Goal: Entertainment & Leisure: Consume media (video, audio)

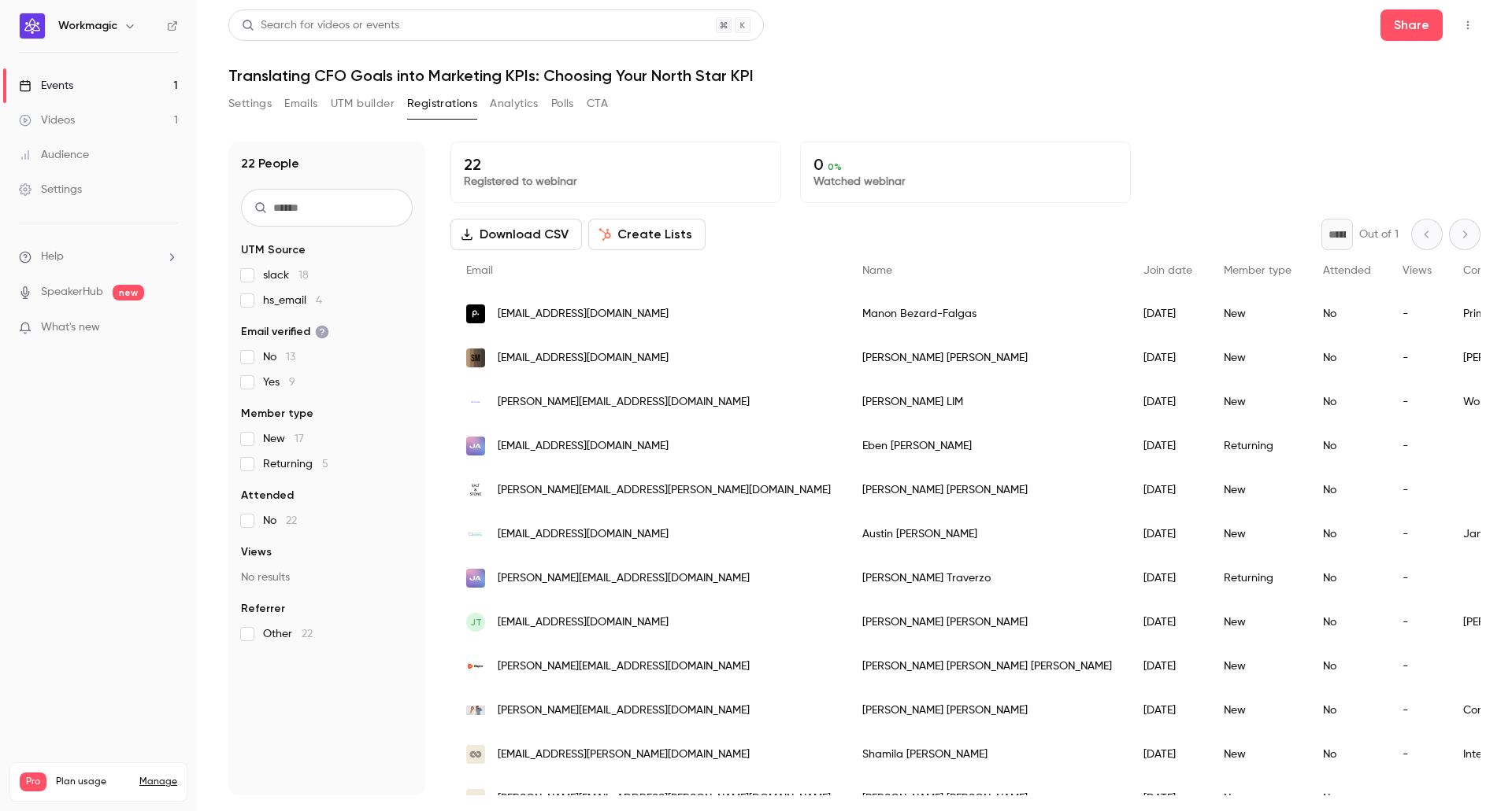
click at [78, 118] on link "Videos 1" at bounding box center [98, 121] width 197 height 35
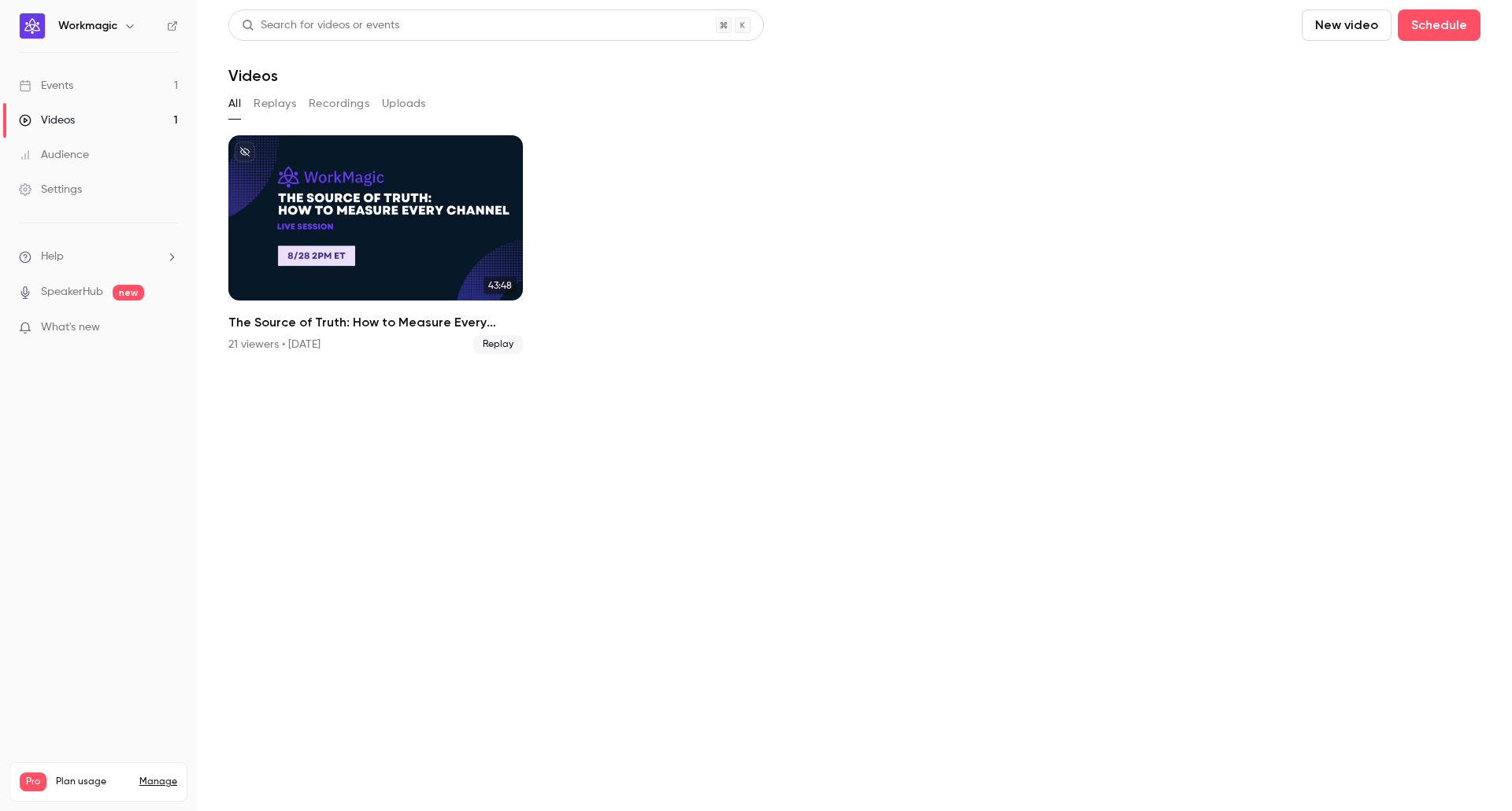
click at [268, 107] on button "Replays" at bounding box center [274, 104] width 43 height 25
click at [334, 101] on button "Recordings" at bounding box center [339, 104] width 61 height 25
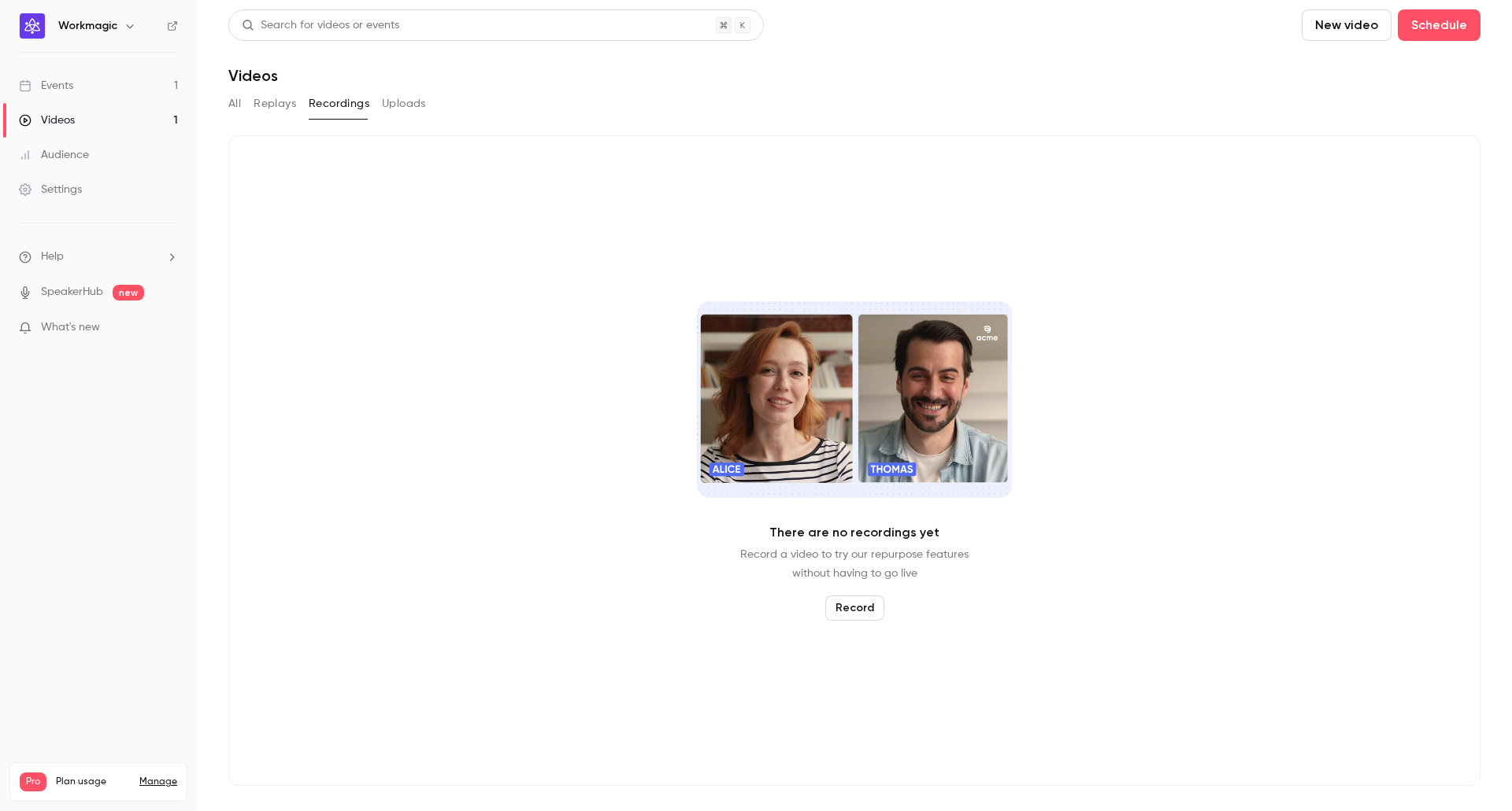
click at [282, 106] on button "Replays" at bounding box center [274, 104] width 43 height 25
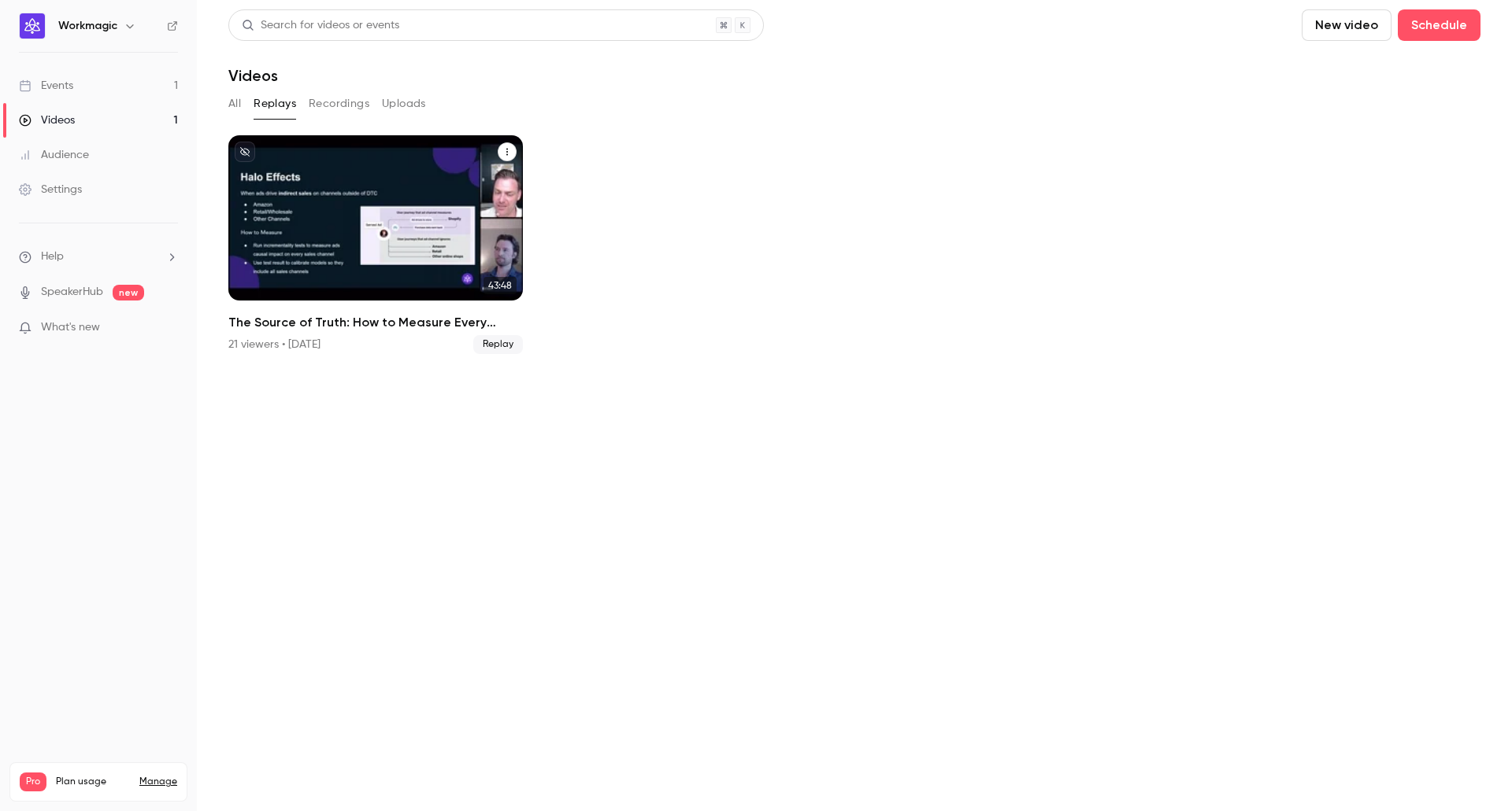
click at [409, 162] on div "The Source of Truth: How to Measure Every Channel" at bounding box center [375, 218] width 294 height 165
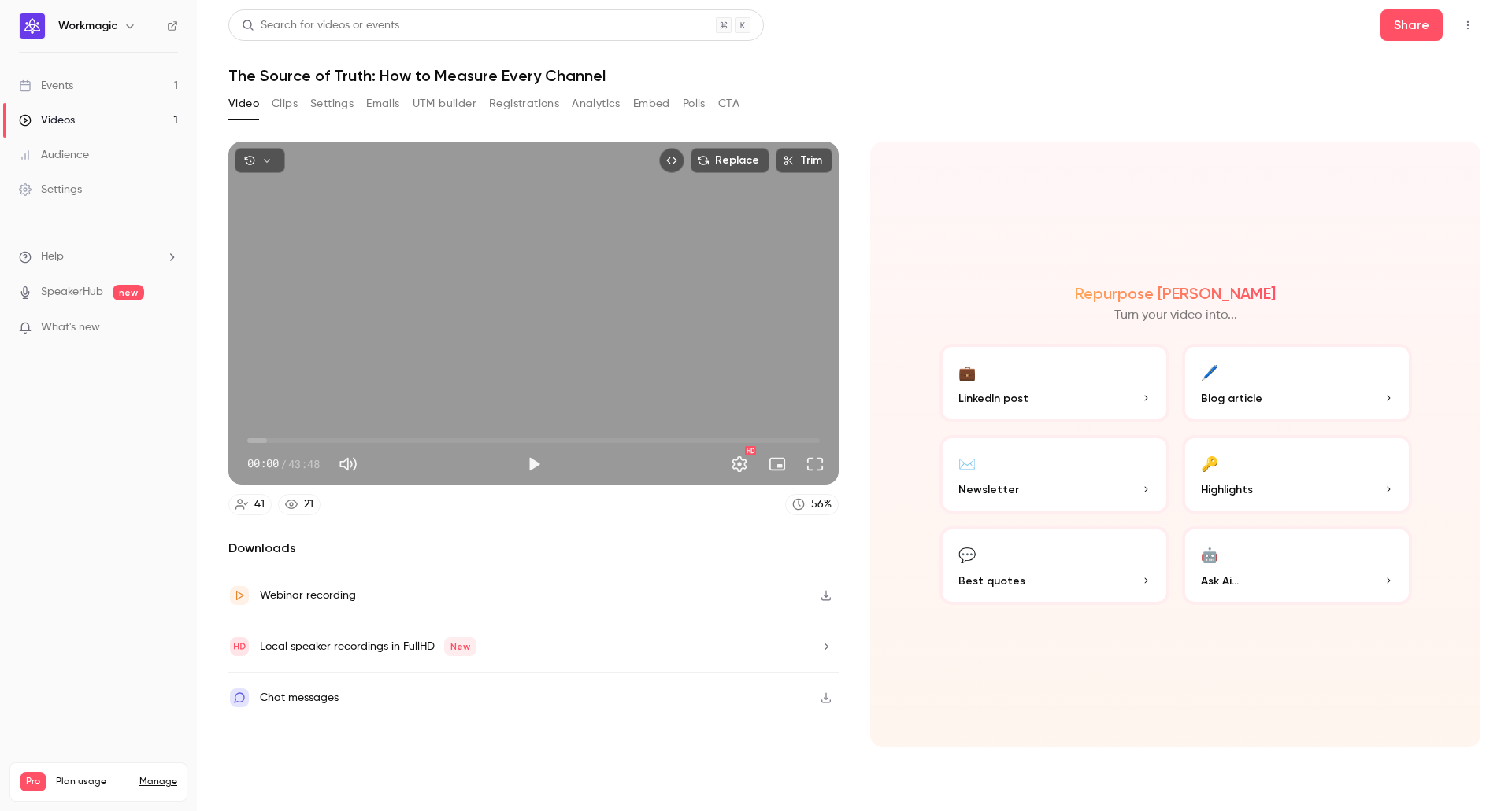
click at [283, 94] on button "Clips" at bounding box center [284, 104] width 26 height 25
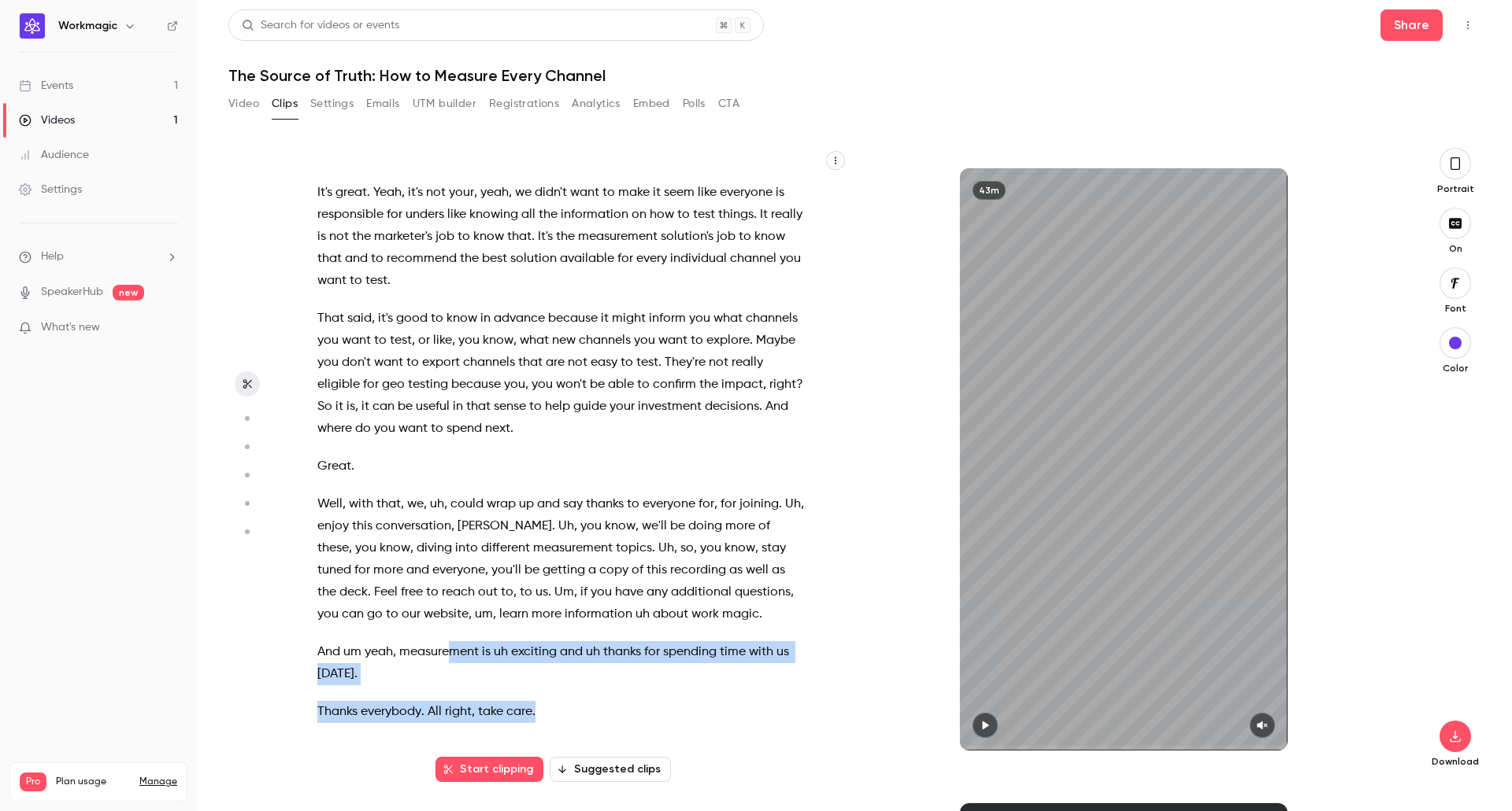
drag, startPoint x: 562, startPoint y: 702, endPoint x: 469, endPoint y: 661, distance: 101.6
click at [450, 654] on div "Every channel . We have a great great uh [DATE] . So first , a quick round of i…" at bounding box center [569, 467] width 542 height 607
click at [580, 704] on p "Thanks everybody . All right , take care ." at bounding box center [560, 712] width 487 height 22
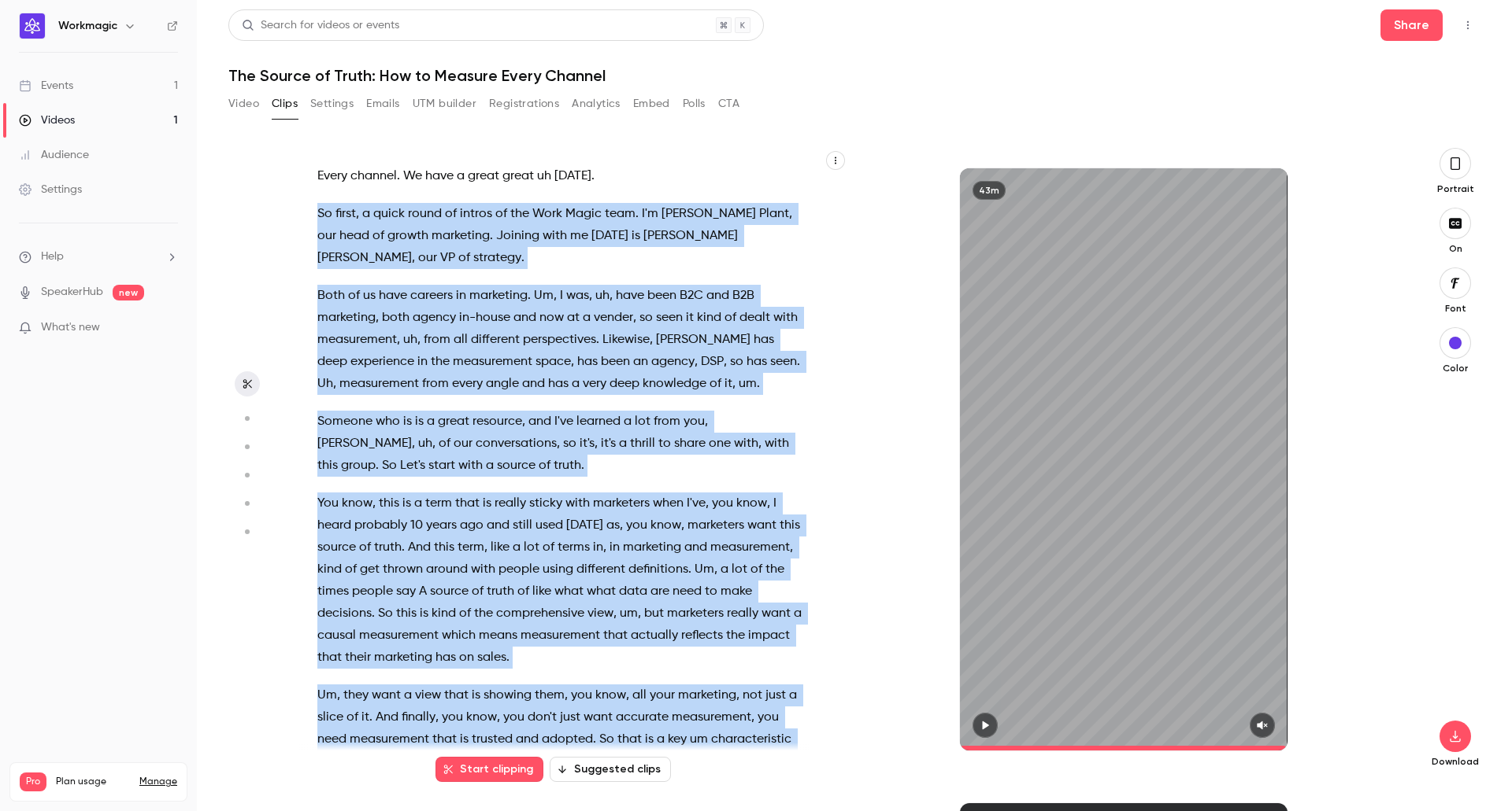
drag, startPoint x: 556, startPoint y: 716, endPoint x: 311, endPoint y: 209, distance: 563.1
click at [311, 209] on div "Every channel . We have a great great uh [DATE] . So first , a quick round of i…" at bounding box center [569, 467] width 542 height 607
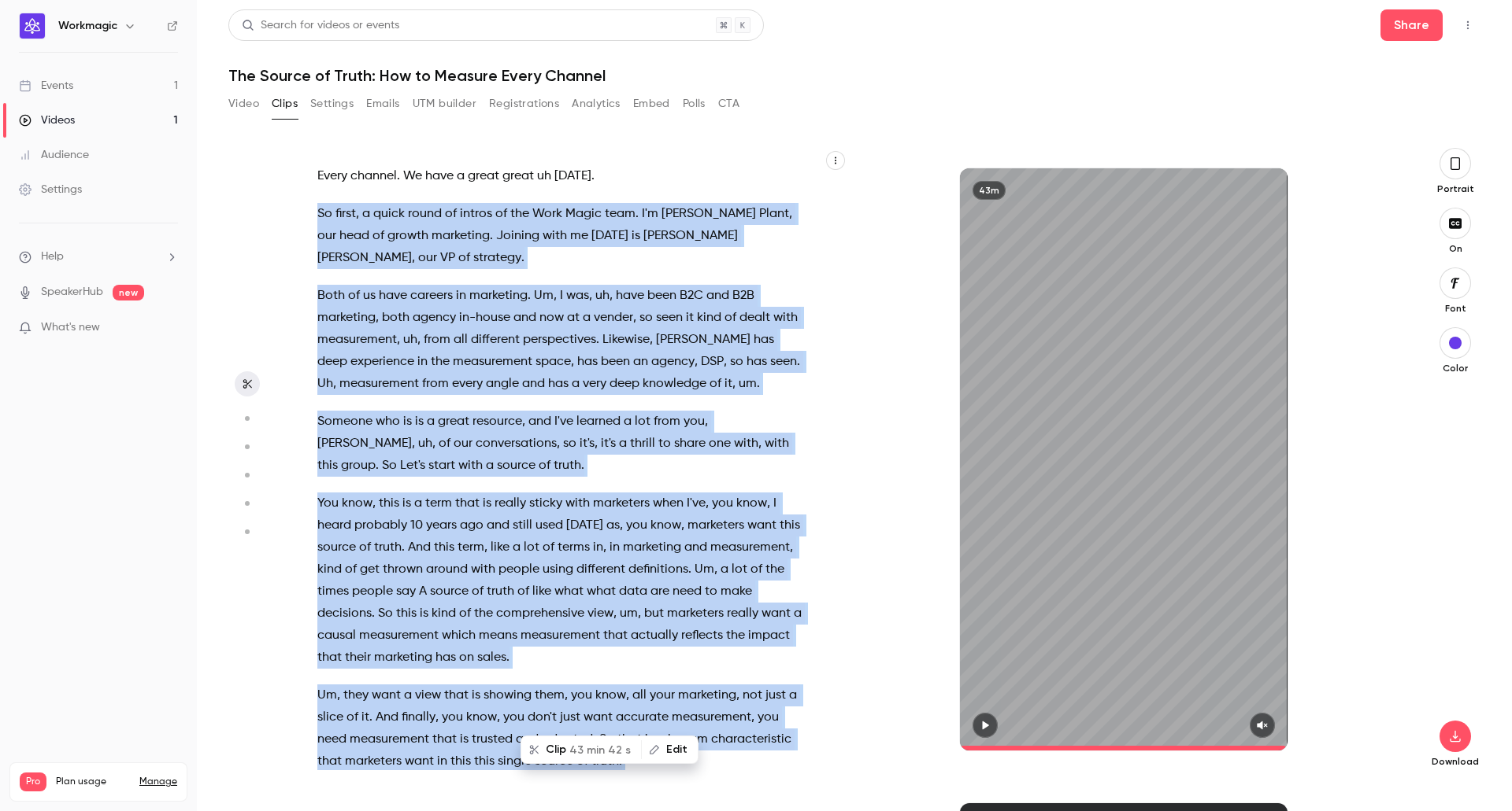
copy div "So first , a quick round of intros of the Work Magic team . I'm [PERSON_NAME] ,…"
drag, startPoint x: 884, startPoint y: 345, endPoint x: 24, endPoint y: 556, distance: 885.5
click at [884, 345] on div "43m" at bounding box center [1123, 459] width 550 height 583
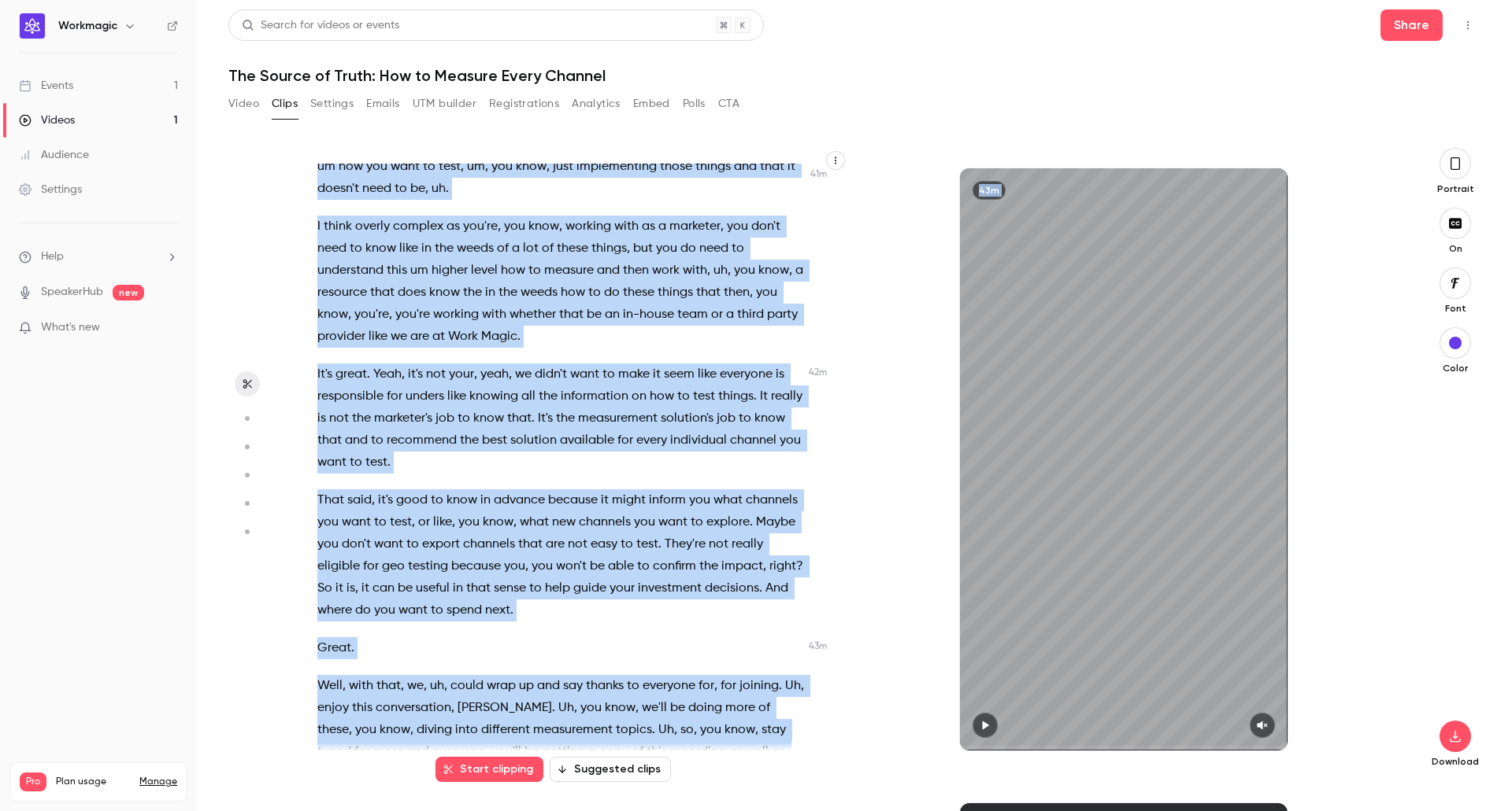
scroll to position [15344, 0]
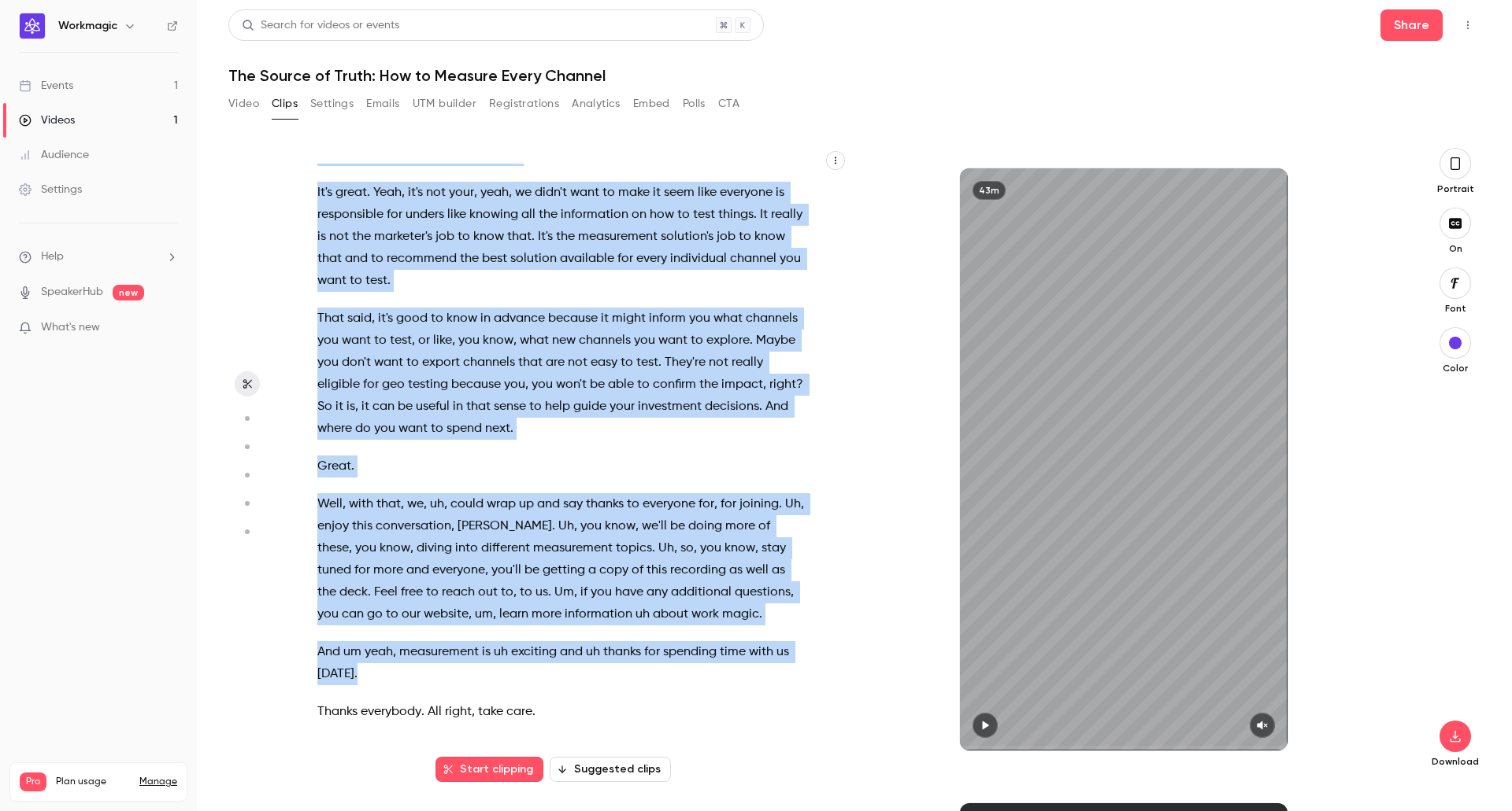
drag, startPoint x: 318, startPoint y: 212, endPoint x: 436, endPoint y: 674, distance: 476.8
click at [436, 674] on div "Every channel . We have a great great uh [DATE] . So first , a quick round of i…" at bounding box center [569, 467] width 542 height 607
copy div "So first , a quick round of intros of the Work Magic team . I'm [PERSON_NAME] ,…"
click at [875, 103] on div "Video Clips Settings Emails UTM builder Registrations Analytics Embed Polls CTA" at bounding box center [854, 108] width 1252 height 32
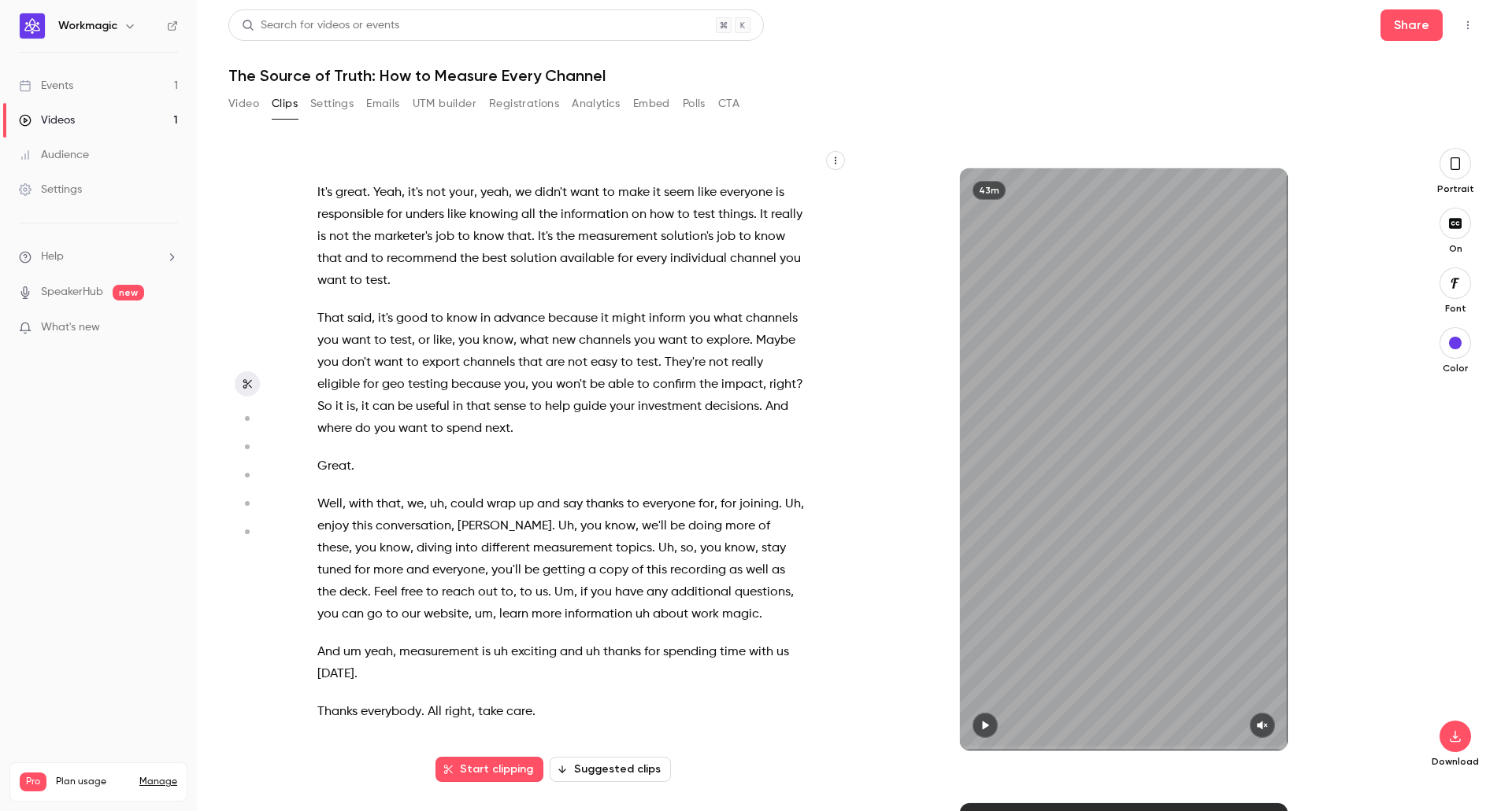
type input "***"
